Goal: Register for event/course

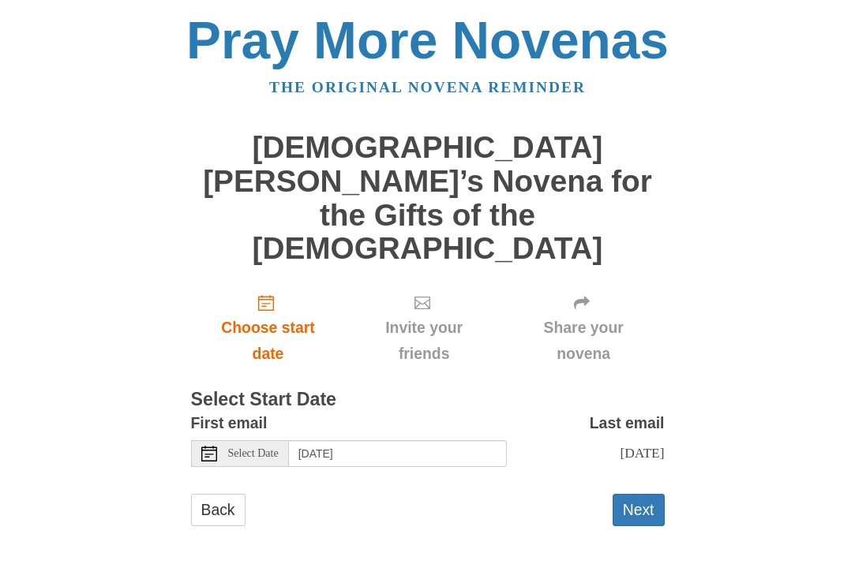
click at [215, 446] on icon at bounding box center [209, 454] width 16 height 16
click at [205, 446] on use at bounding box center [209, 454] width 16 height 16
click at [334, 441] on input "Tuesday, October 14th" at bounding box center [398, 454] width 218 height 27
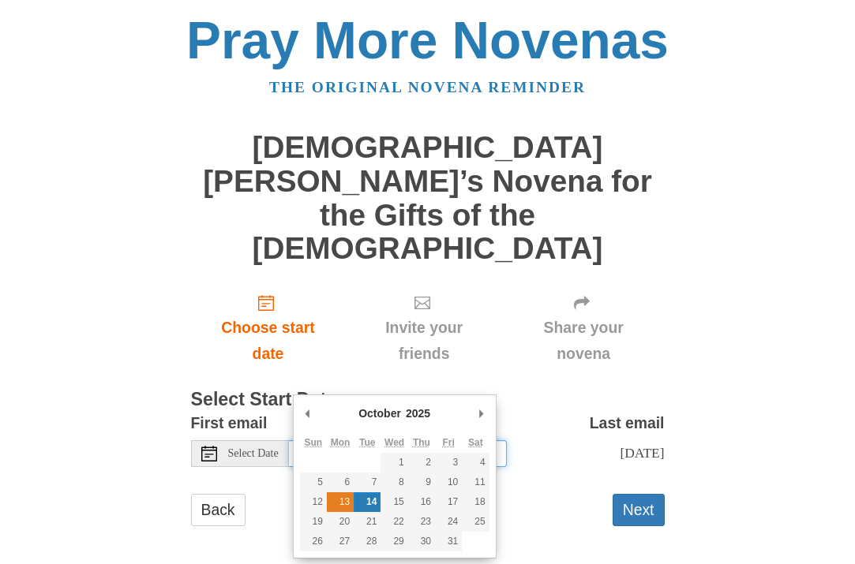
type input "Monday, October 13th"
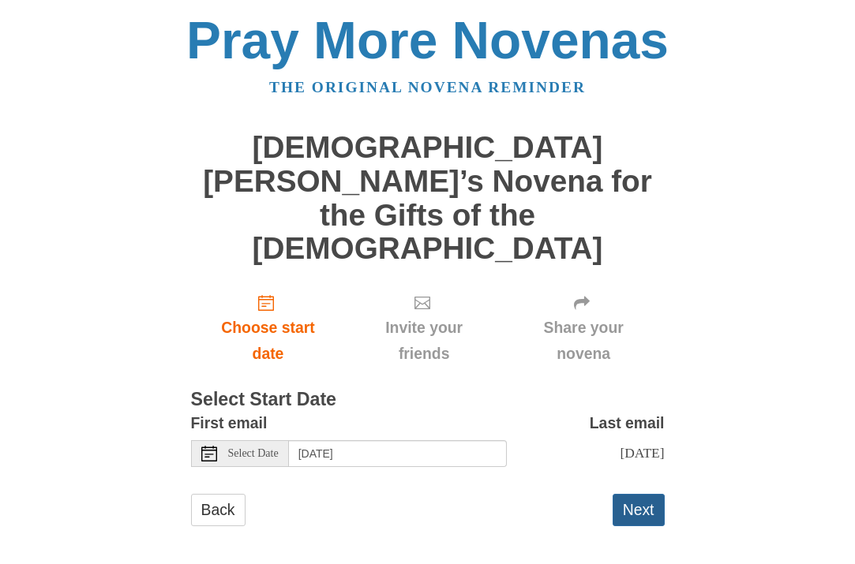
click at [631, 494] on button "Next" at bounding box center [639, 510] width 52 height 32
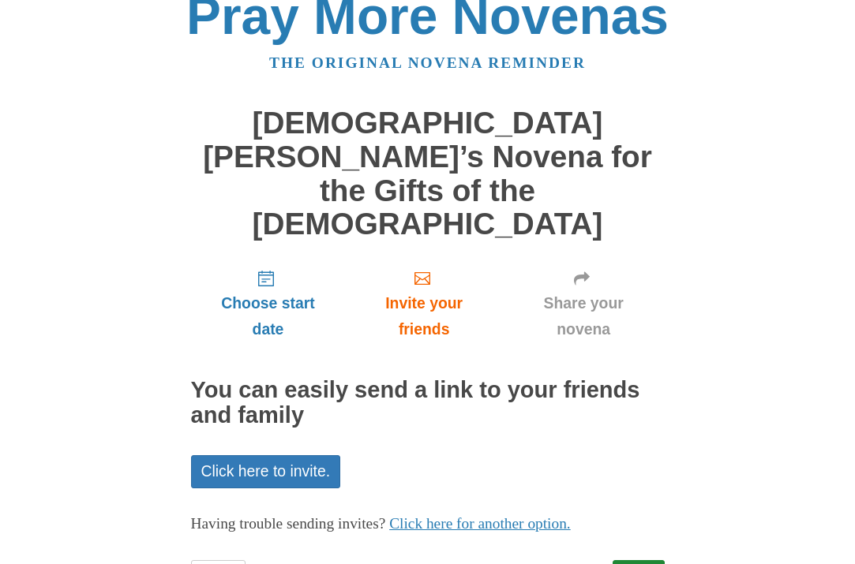
scroll to position [24, 0]
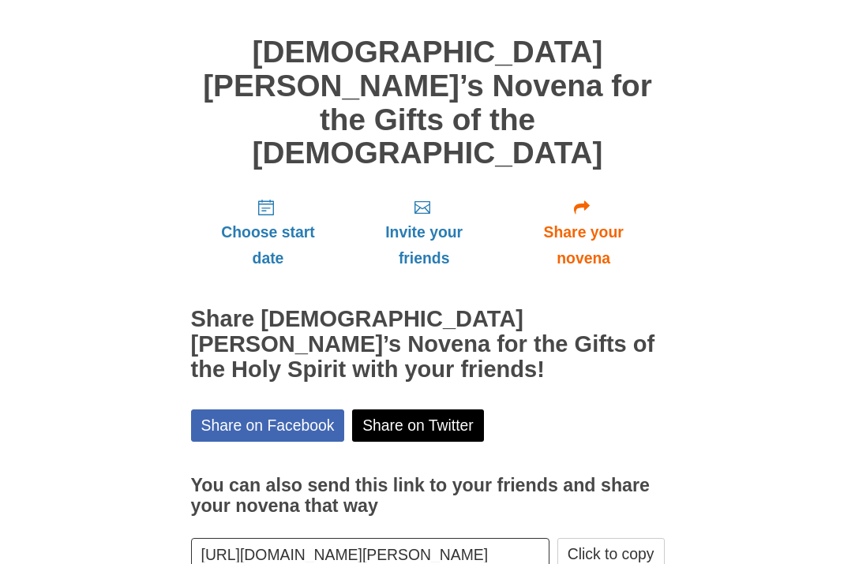
scroll to position [94, 0]
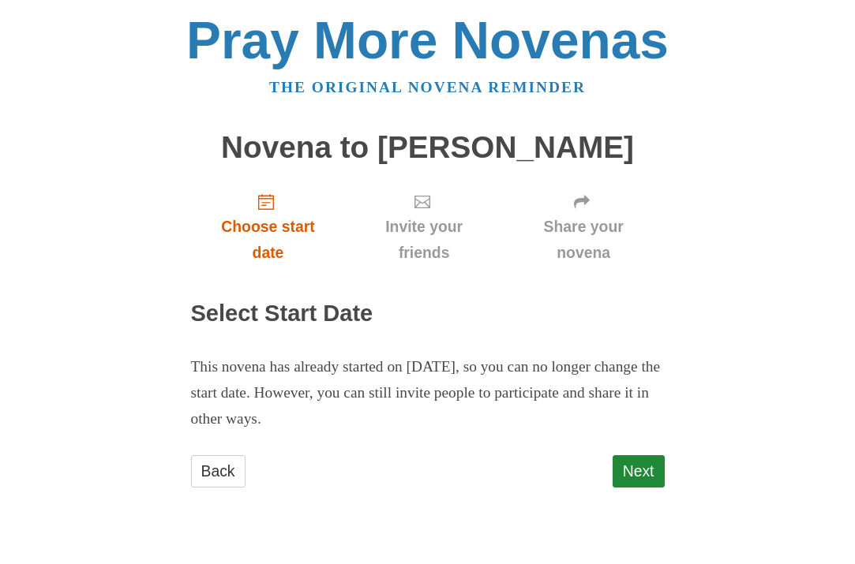
click at [264, 246] on span "Choose start date" at bounding box center [268, 240] width 123 height 52
click at [264, 224] on span "Choose start date" at bounding box center [268, 240] width 123 height 52
